Goal: Book appointment/travel/reservation

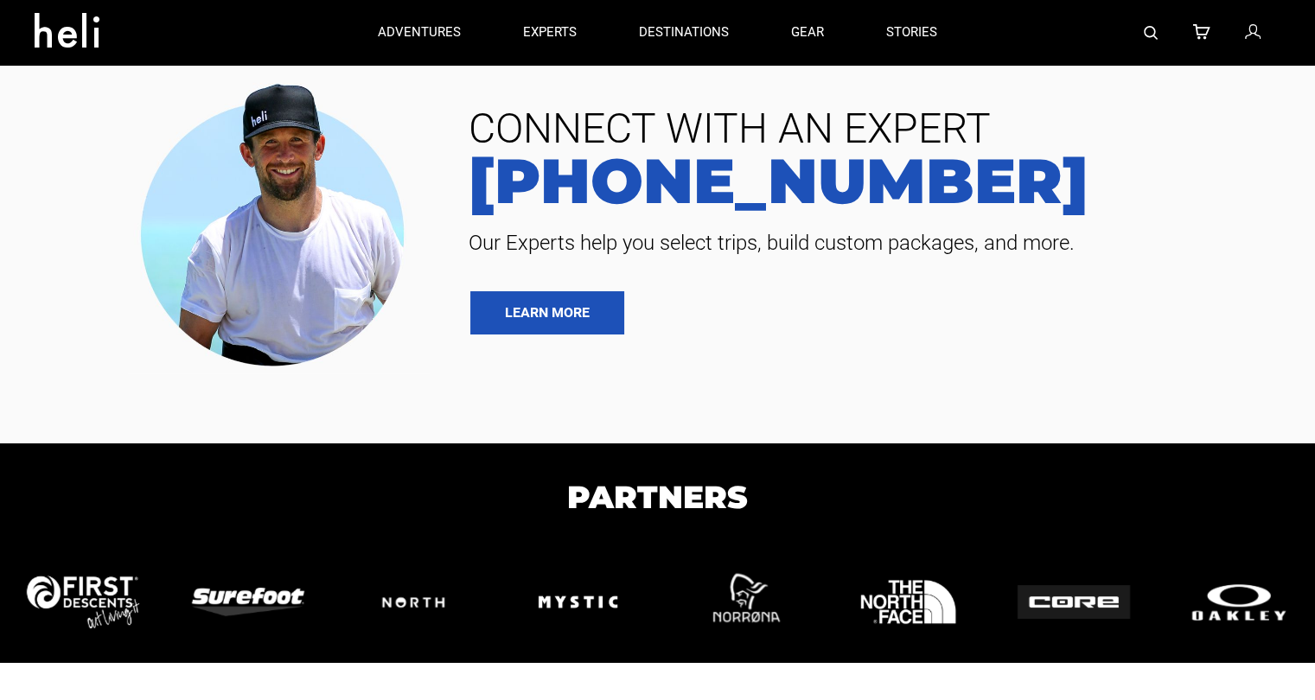
type input "Heli Skiing"
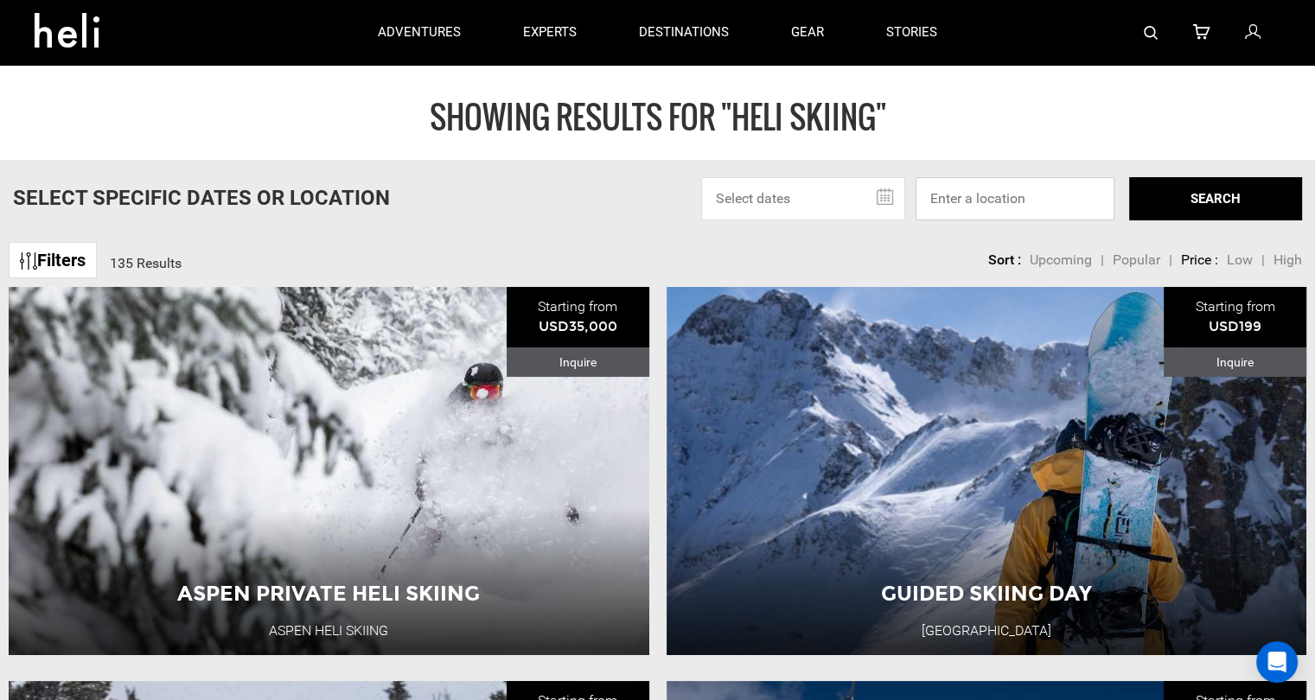
click at [1099, 200] on input at bounding box center [1014, 198] width 199 height 43
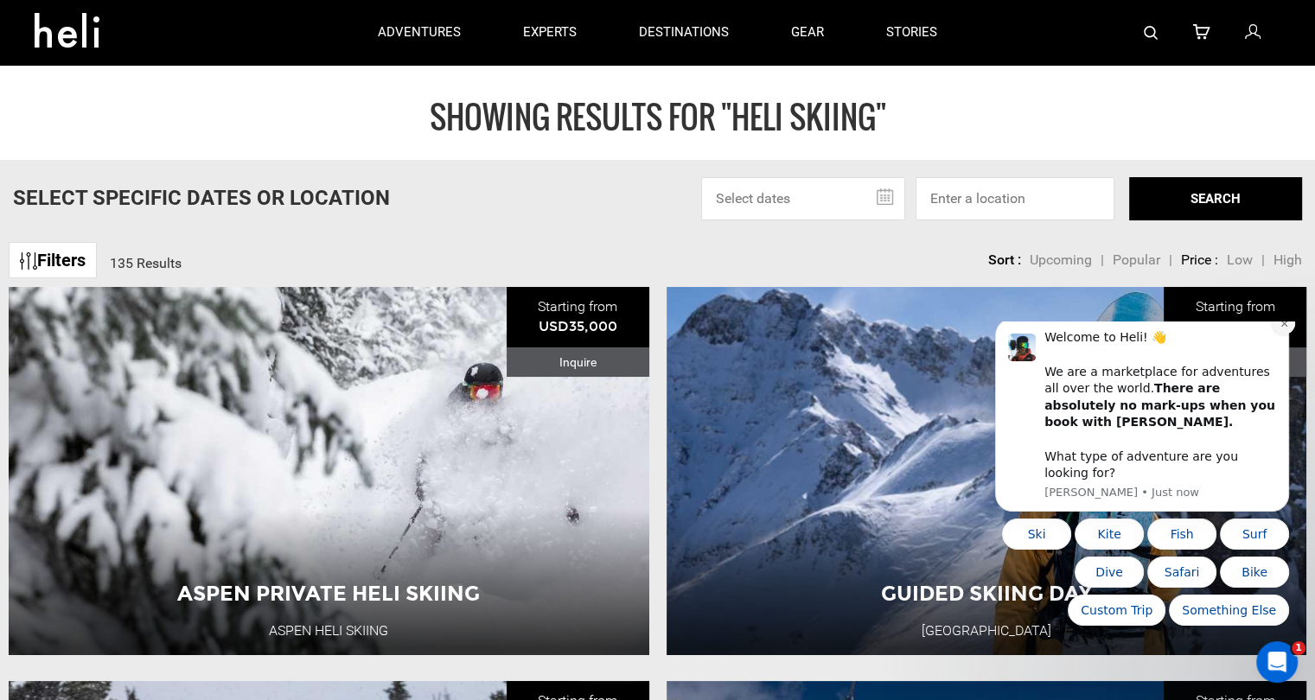
click at [1275, 335] on button "Dismiss notification" at bounding box center [1283, 323] width 22 height 22
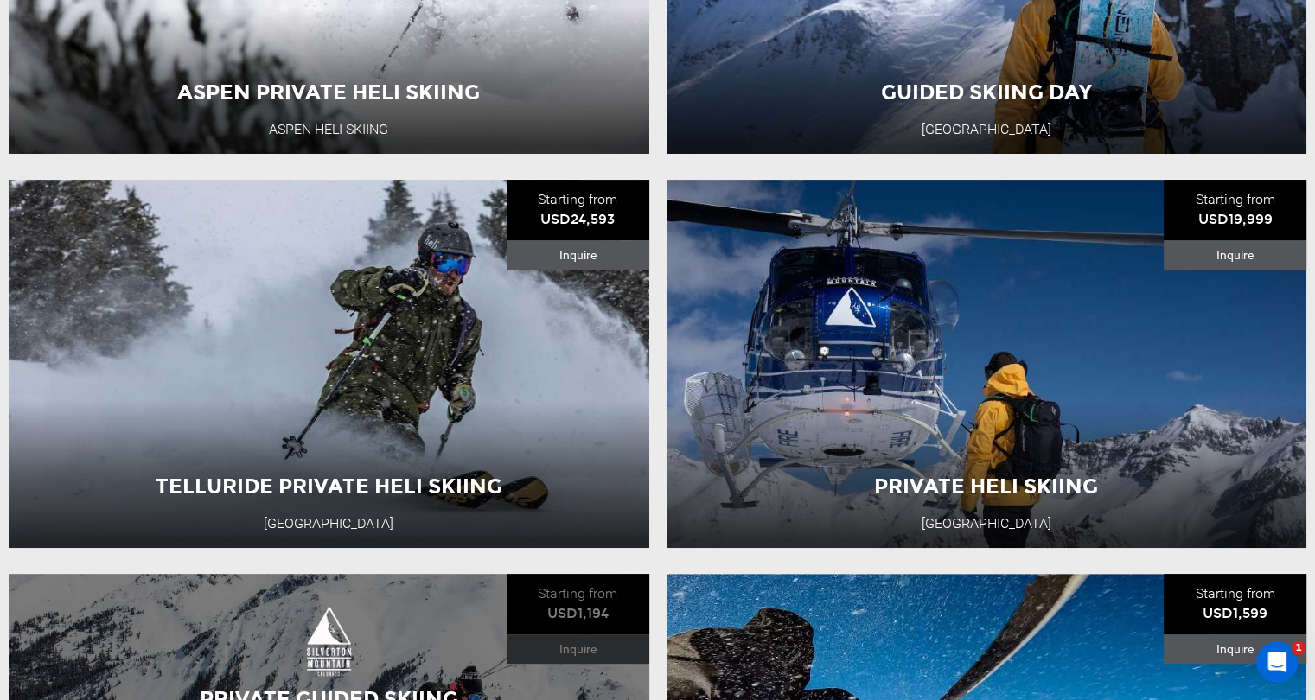
scroll to position [605, 0]
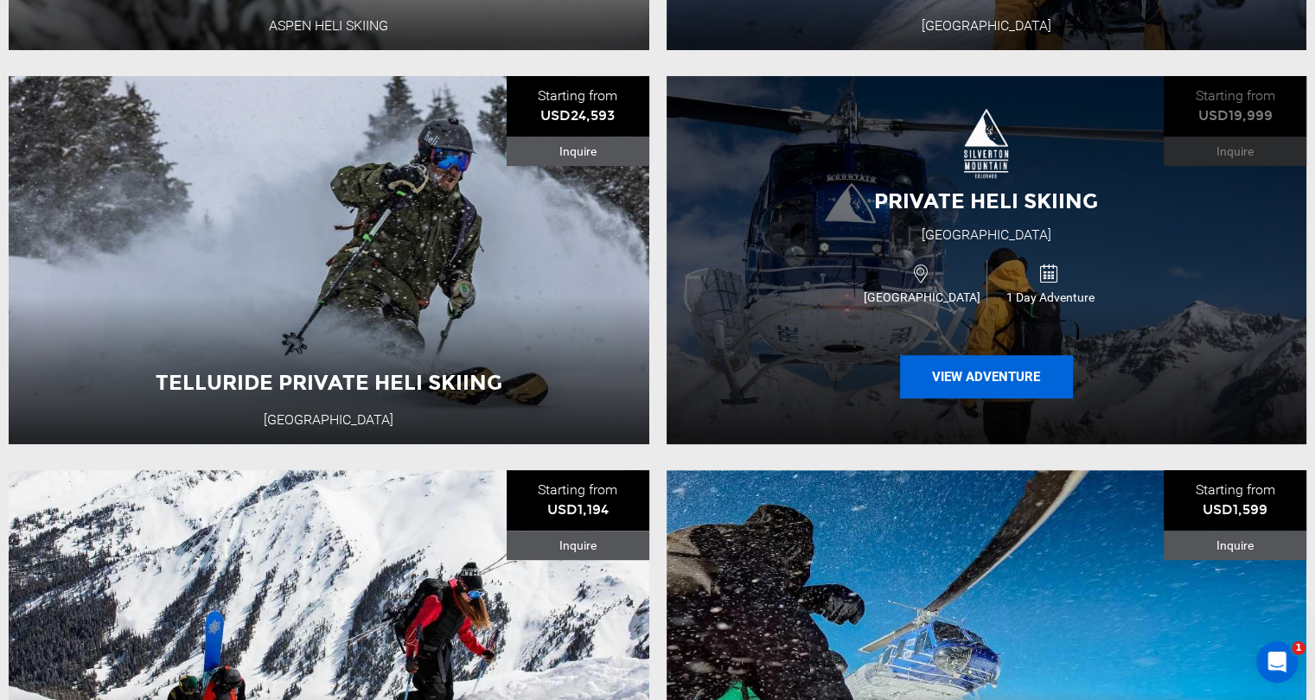
click at [1009, 374] on button "View Adventure" at bounding box center [986, 376] width 173 height 43
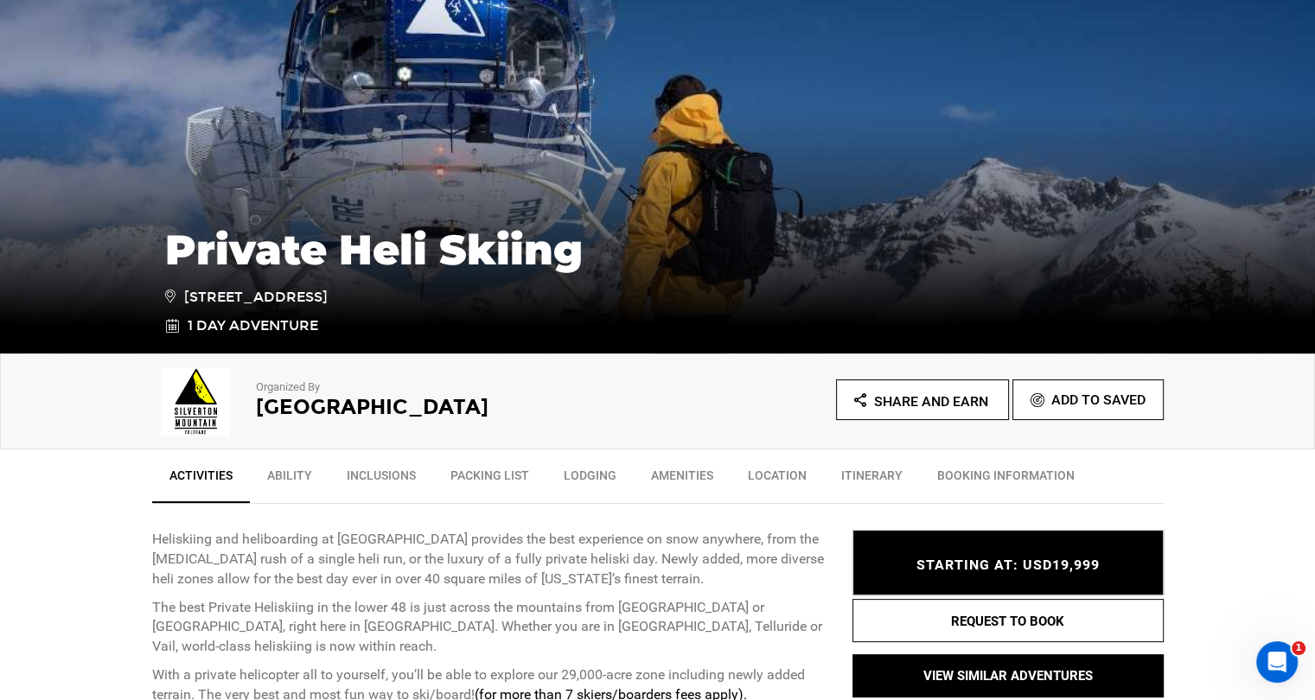
scroll to position [259, 0]
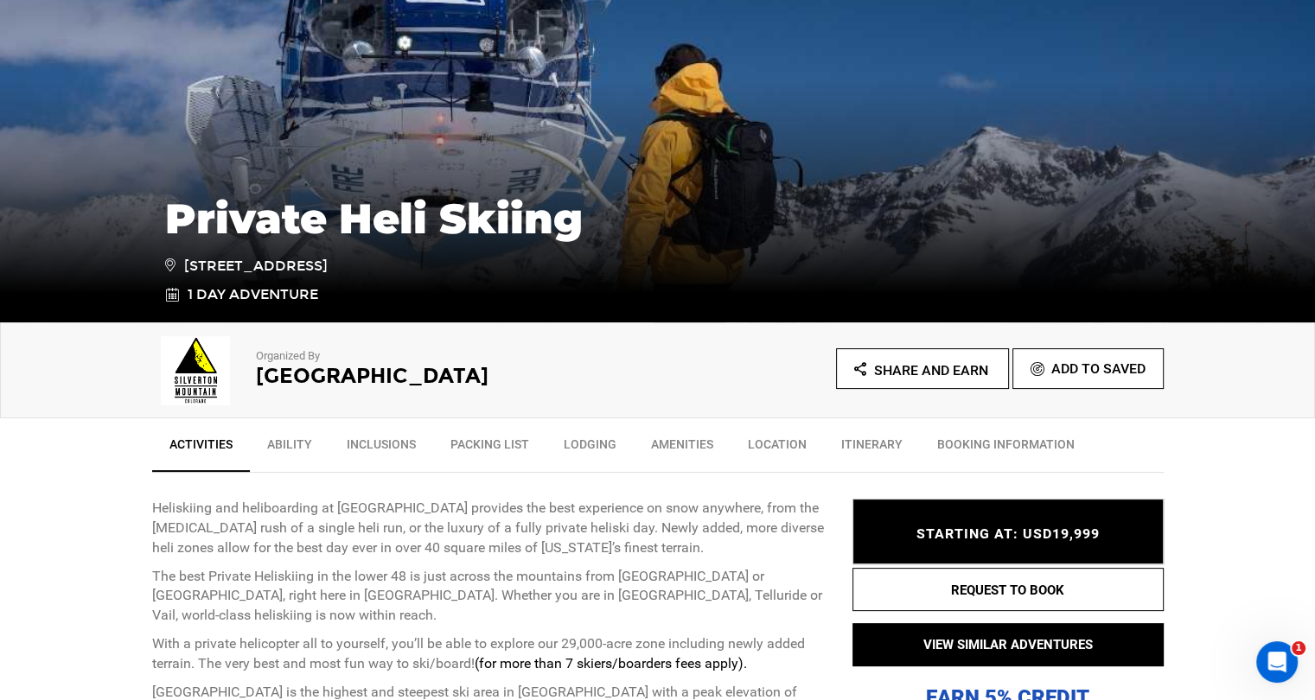
type input "Heli Skiing"
